Goal: Transaction & Acquisition: Subscribe to service/newsletter

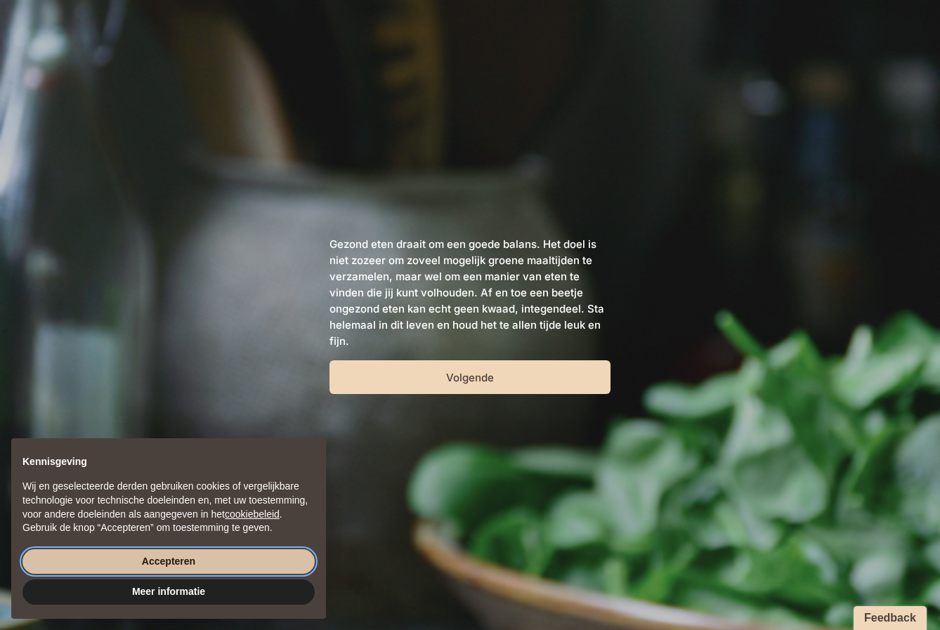
click at [145, 556] on button "Accepteren" at bounding box center [168, 561] width 292 height 25
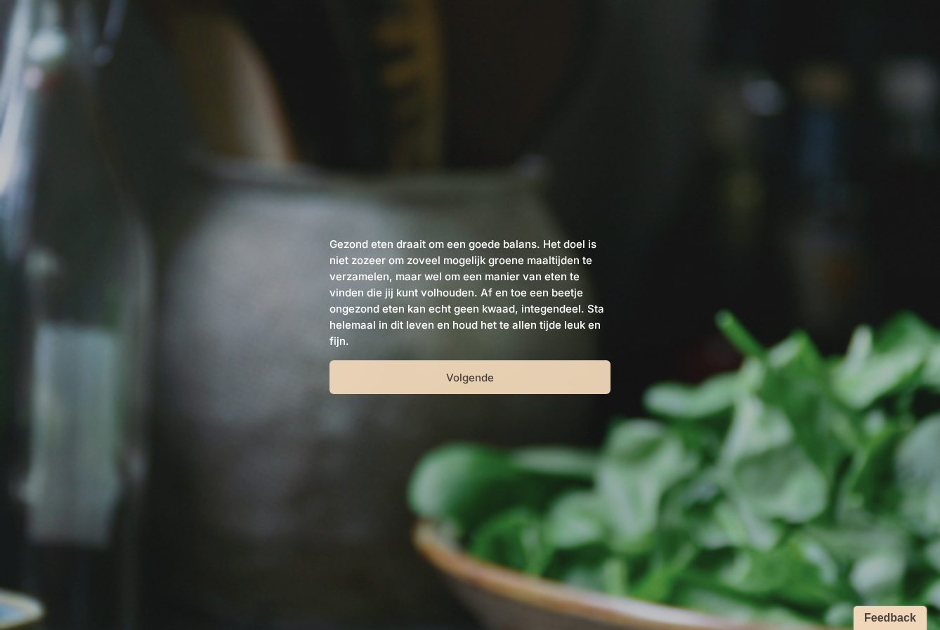
click at [472, 379] on button "Volgende" at bounding box center [469, 377] width 281 height 34
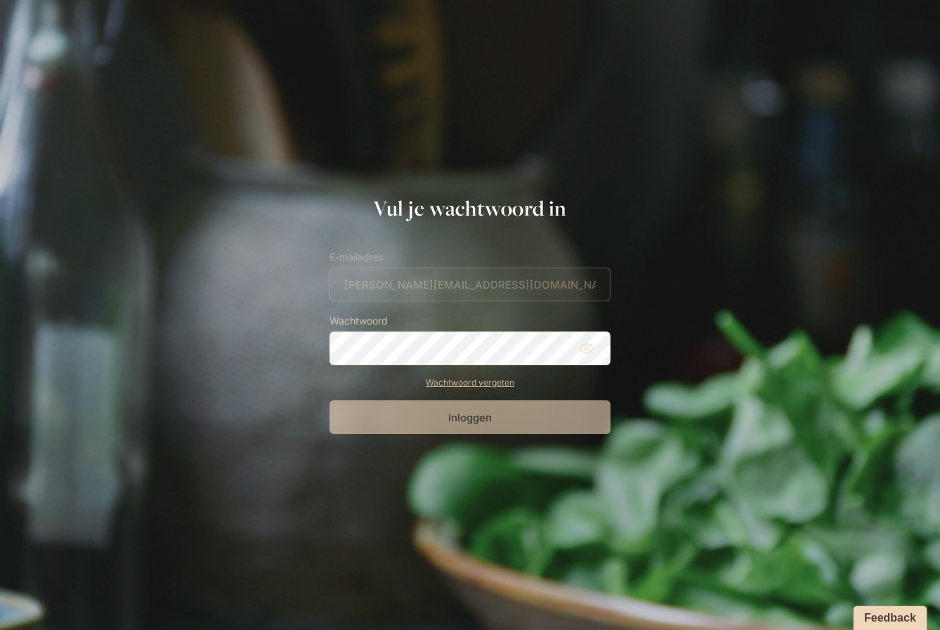
click at [414, 280] on form "E-mailadres [PERSON_NAME][EMAIL_ADDRESS][DOMAIN_NAME] Wachtwoord Wachtwoord ver…" at bounding box center [469, 341] width 281 height 185
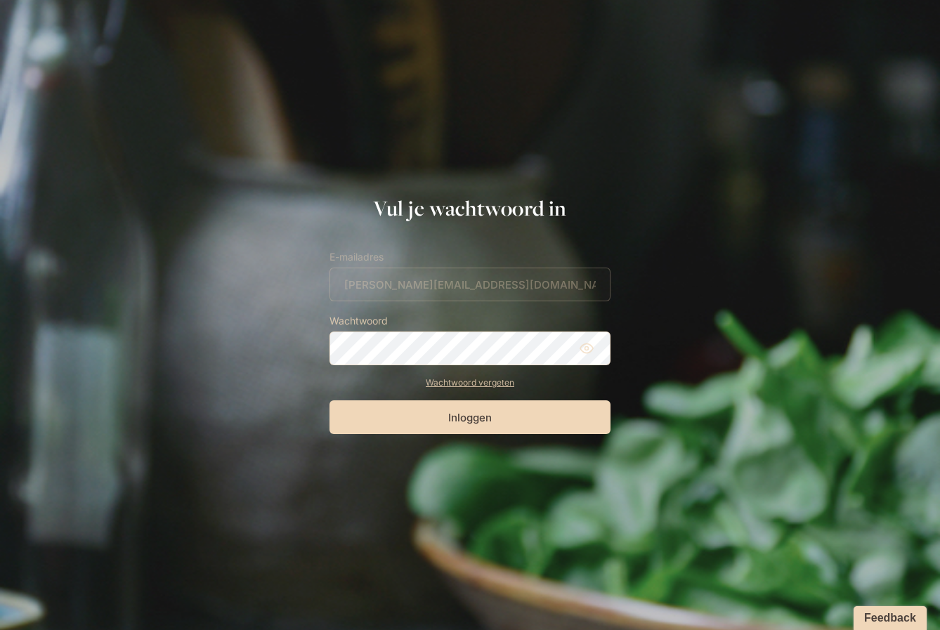
click at [590, 350] on icon at bounding box center [586, 348] width 14 height 14
click at [477, 414] on button "Inloggen" at bounding box center [469, 417] width 281 height 34
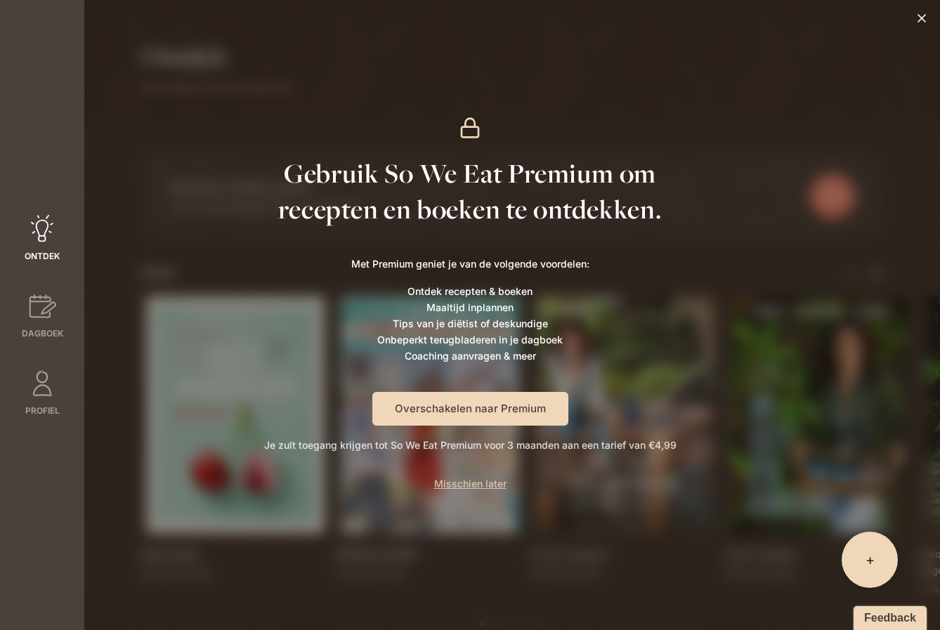
click at [482, 402] on button "Overschakelen naar Premium" at bounding box center [470, 409] width 196 height 34
click at [486, 403] on button "Overschakelen naar Premium" at bounding box center [470, 409] width 196 height 34
click at [499, 400] on button "Overschakelen naar Premium" at bounding box center [470, 409] width 196 height 34
click at [501, 405] on button "Overschakelen naar Premium" at bounding box center [470, 409] width 196 height 34
click at [920, 15] on icon at bounding box center [921, 18] width 14 height 14
